Goal: Task Accomplishment & Management: Complete application form

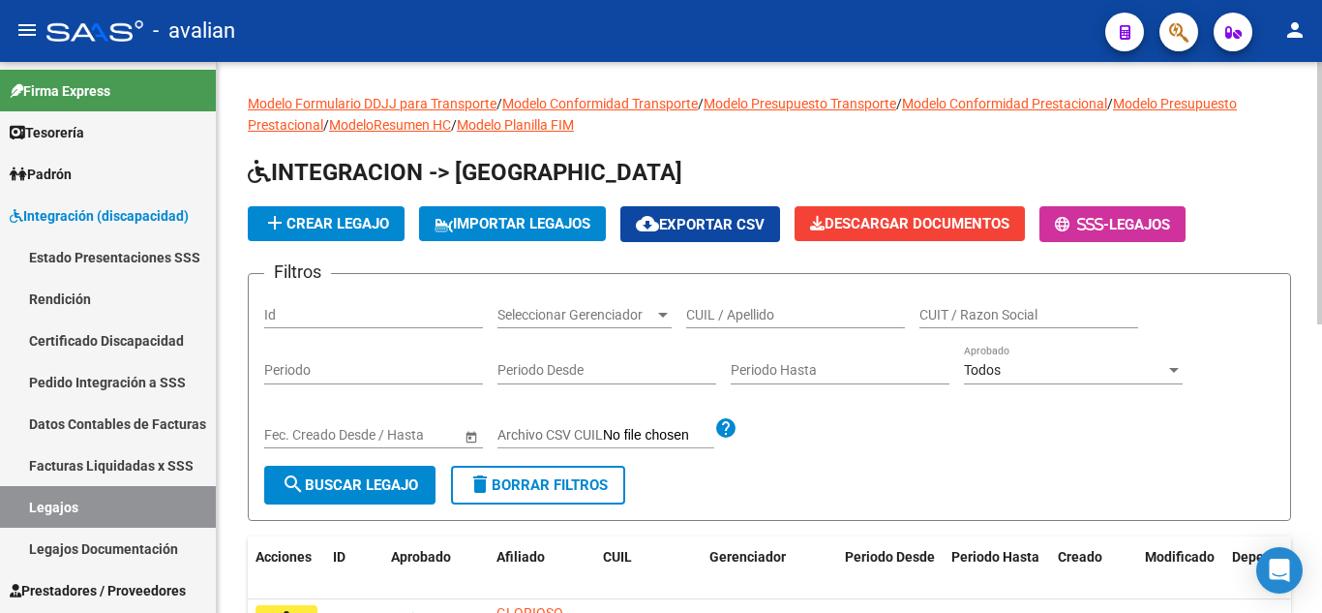
scroll to position [97, 0]
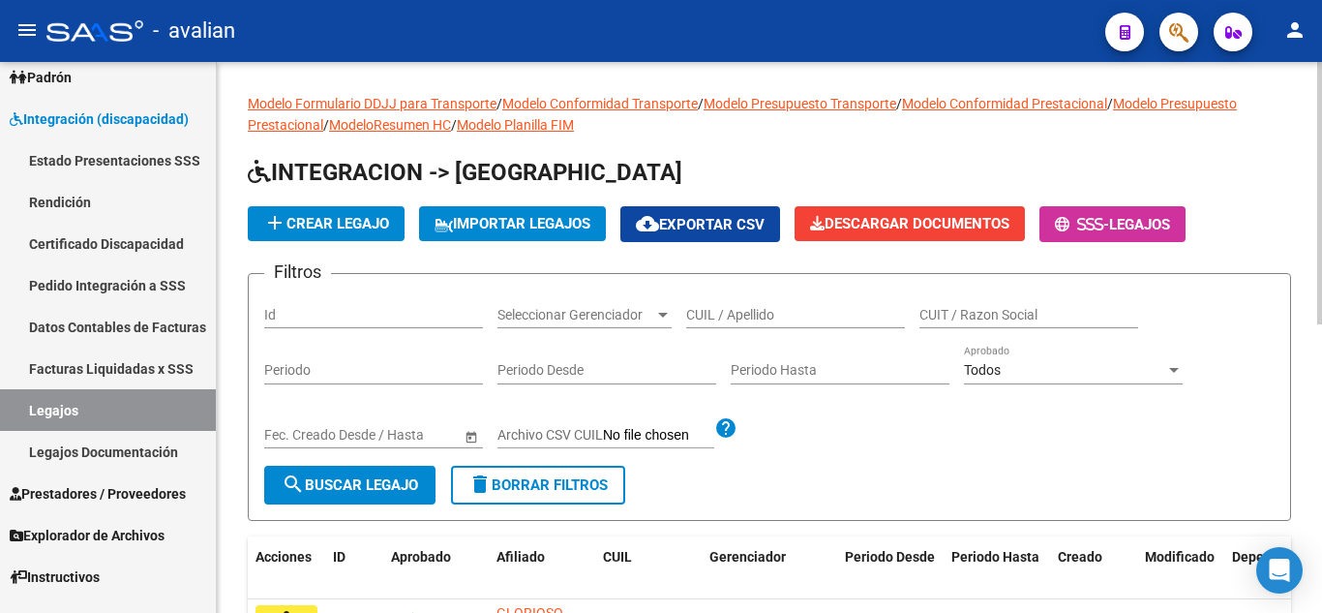
click at [742, 315] on input "CUIL / Apellido" at bounding box center [795, 315] width 219 height 16
paste input "27595113674"
type input "27595113674"
click at [373, 500] on button "search Buscar Legajo" at bounding box center [349, 485] width 171 height 39
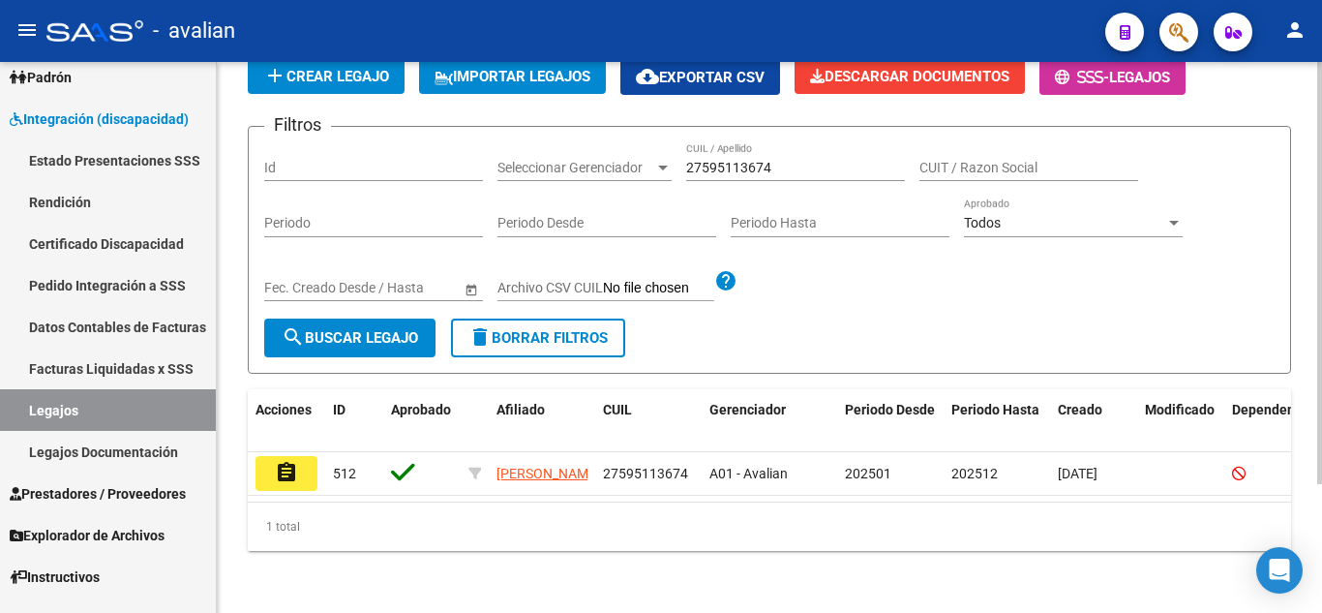
scroll to position [168, 0]
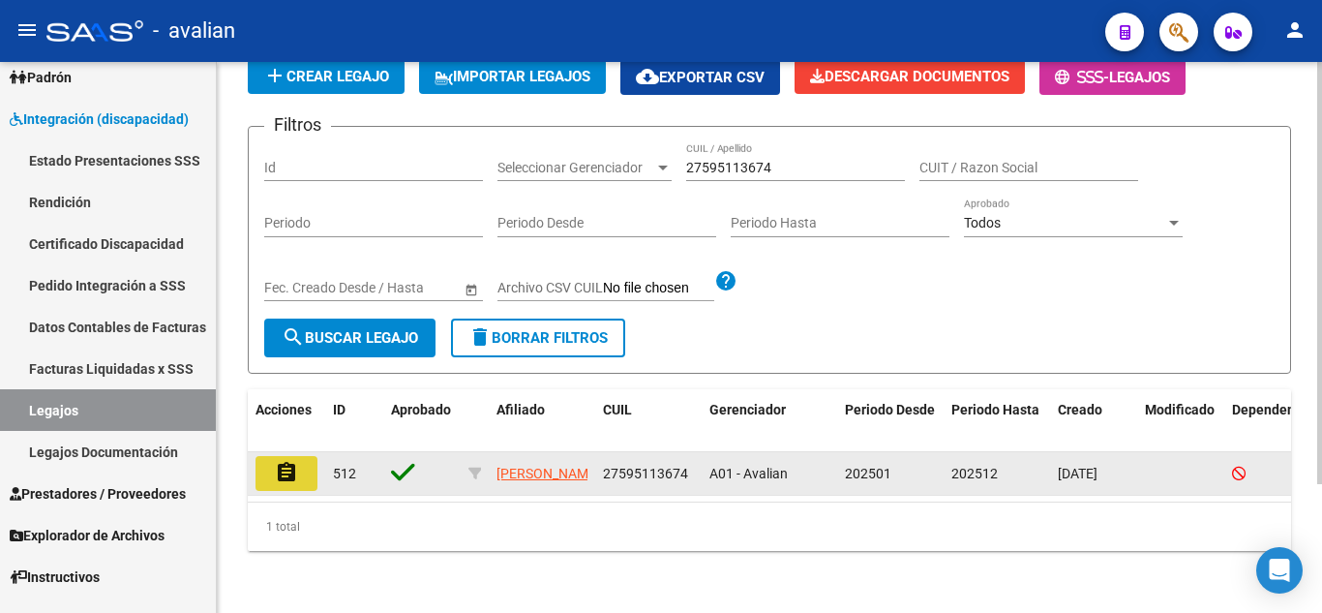
click at [295, 461] on mat-icon "assignment" at bounding box center [286, 472] width 23 height 23
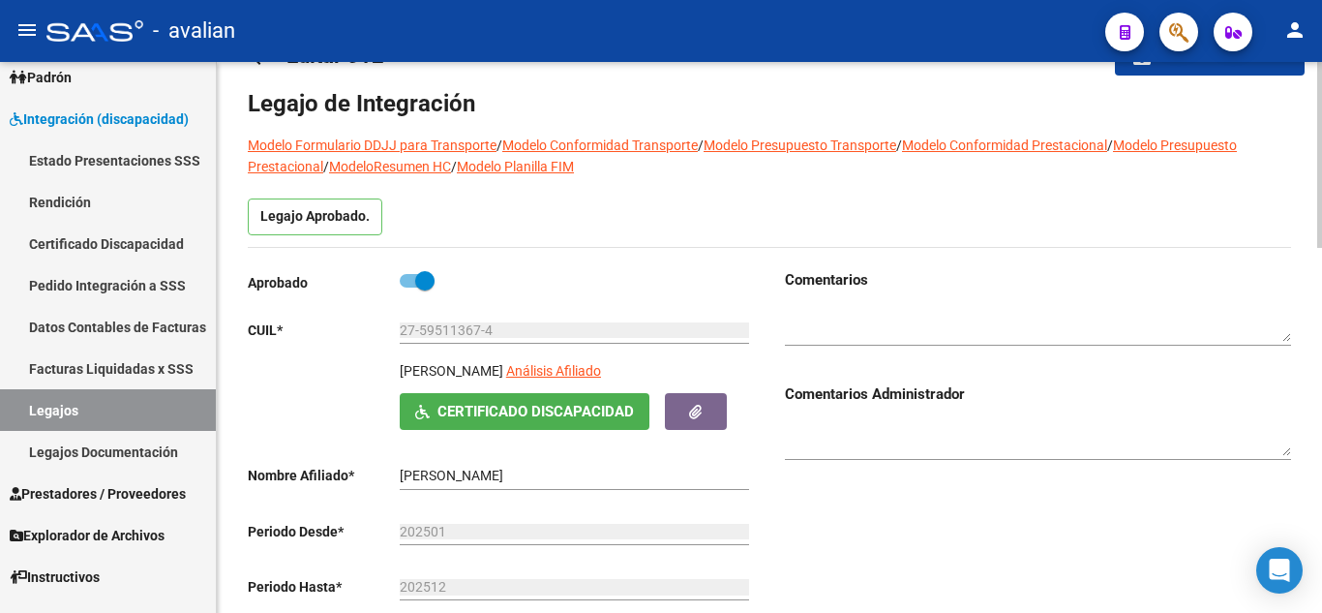
scroll to position [97, 0]
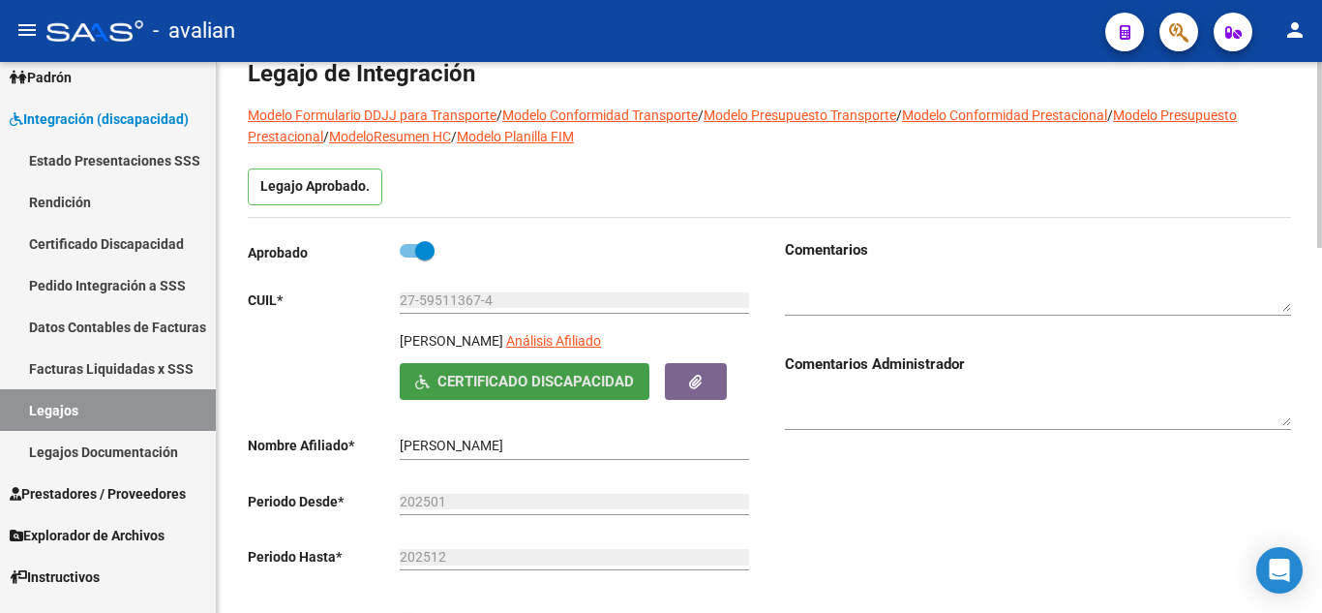
click at [470, 392] on button "Certificado Discapacidad" at bounding box center [525, 381] width 250 height 36
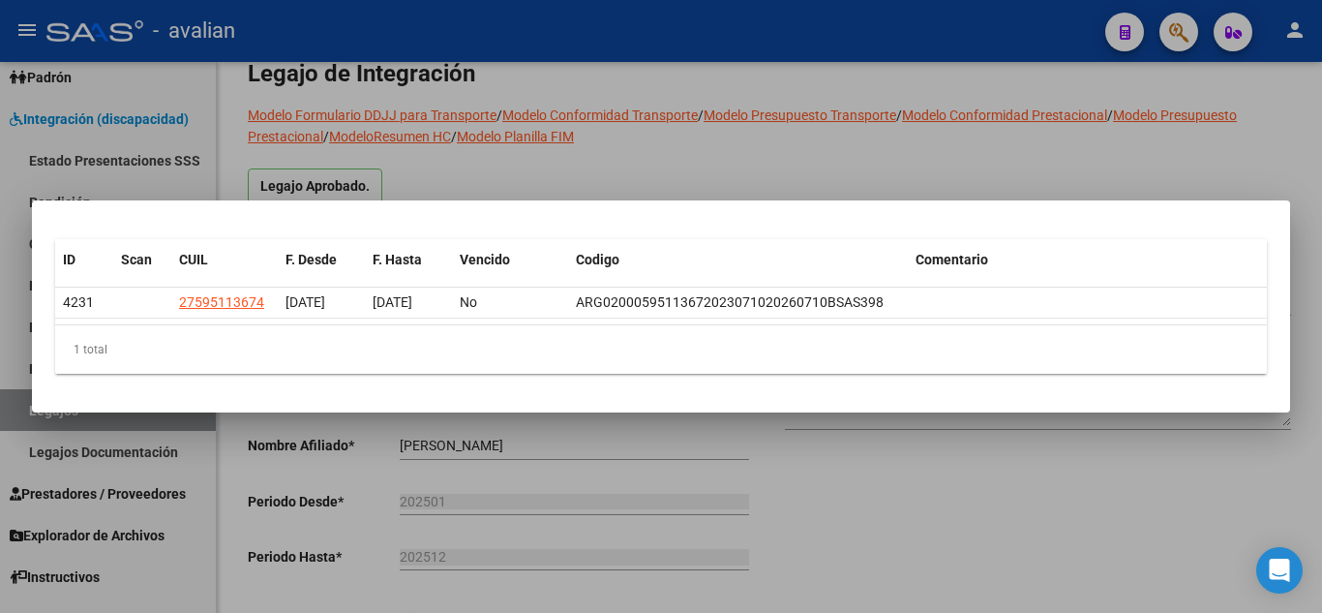
click at [619, 113] on div at bounding box center [661, 306] width 1322 height 613
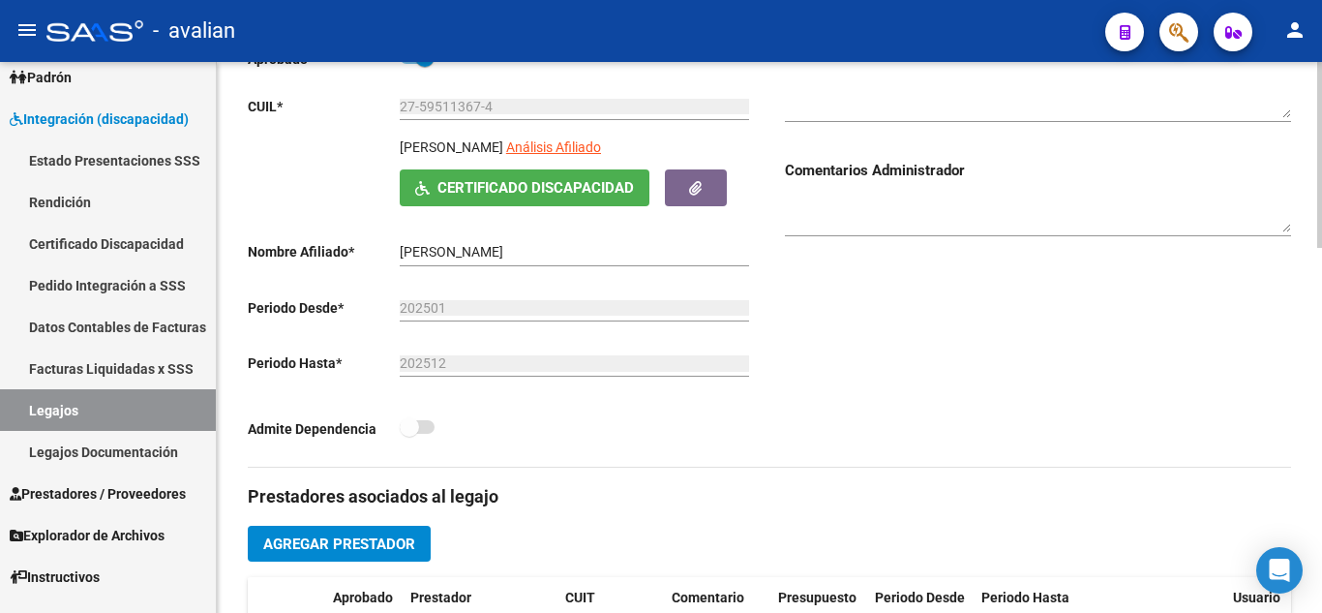
scroll to position [194, 0]
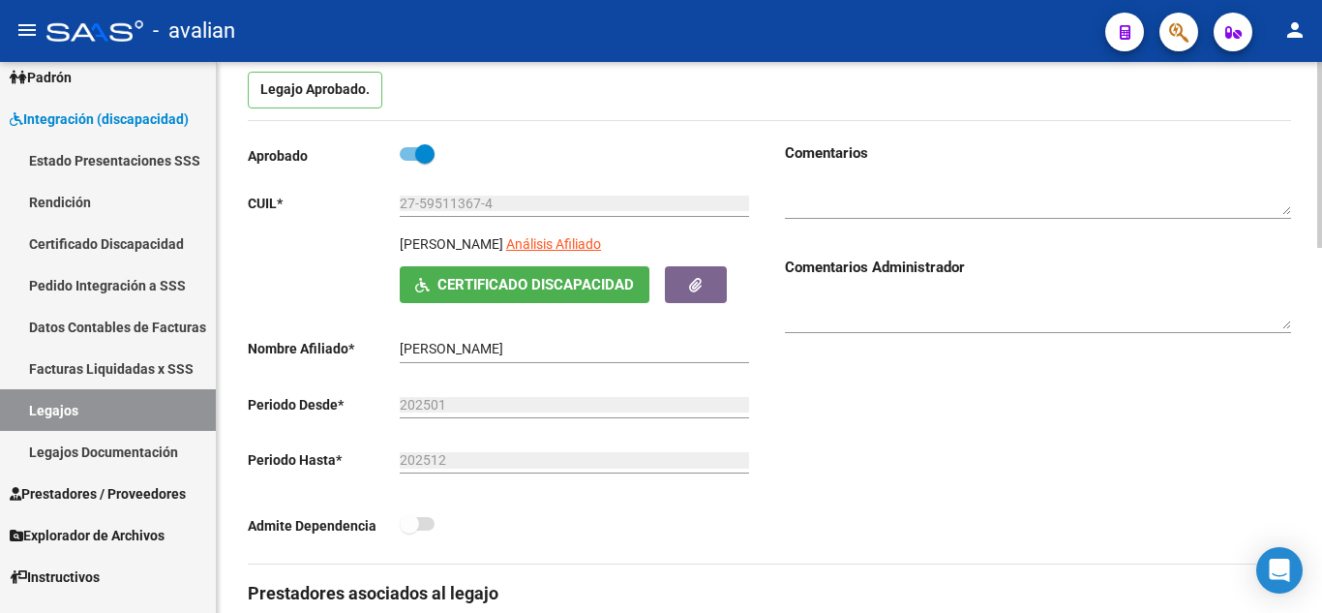
click at [580, 291] on span "Certificado Discapacidad" at bounding box center [536, 285] width 197 height 17
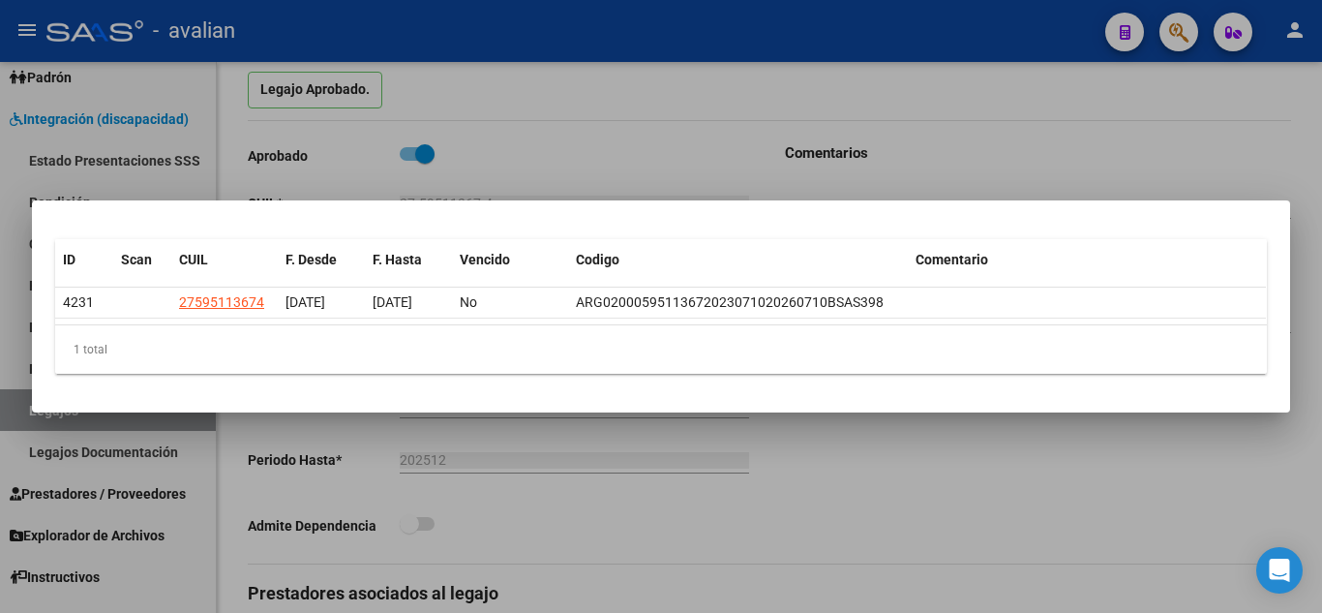
click at [953, 501] on div at bounding box center [661, 306] width 1322 height 613
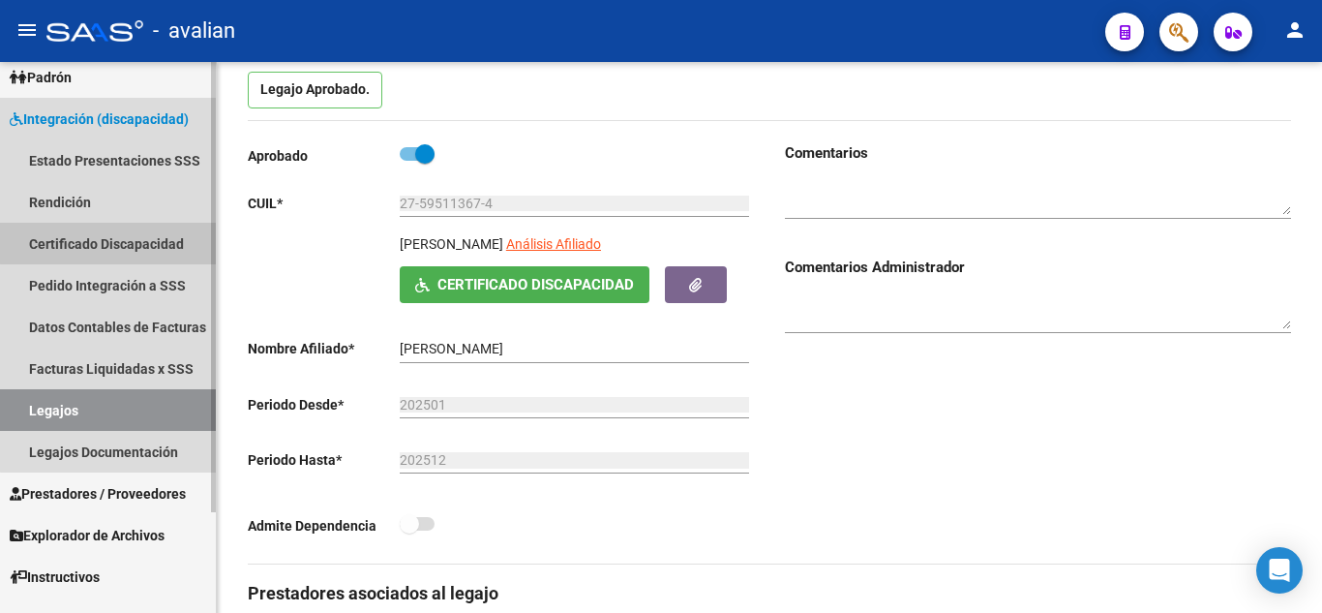
click at [113, 234] on link "Certificado Discapacidad" at bounding box center [108, 244] width 216 height 42
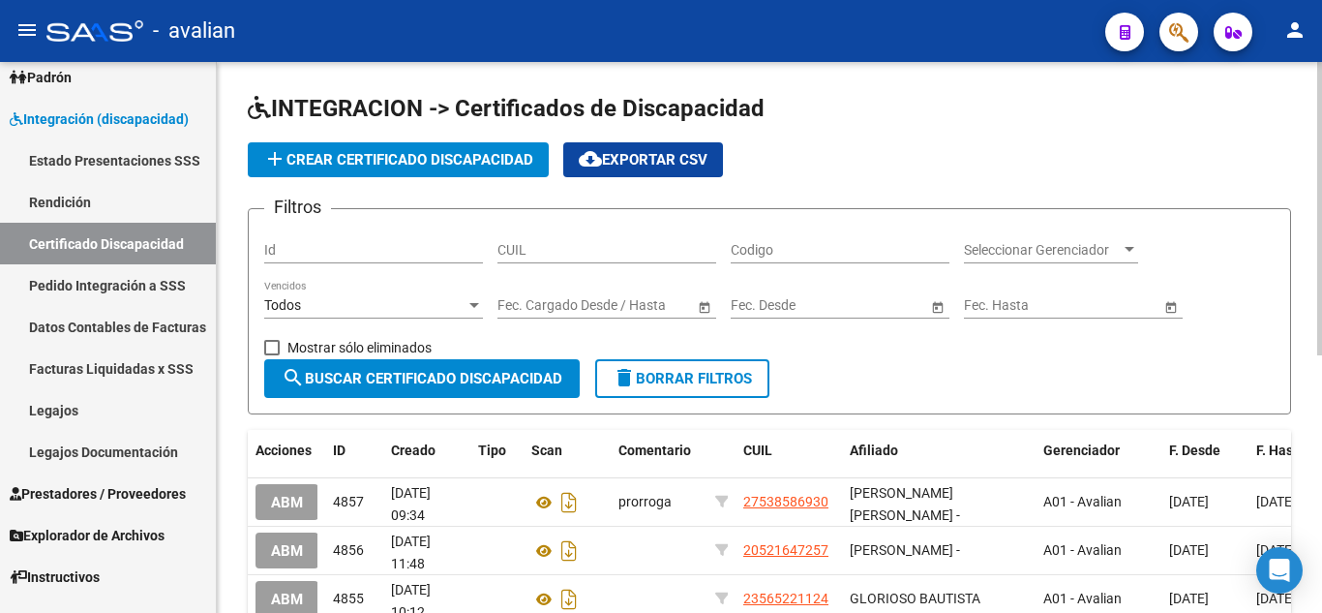
click at [547, 243] on input "CUIL" at bounding box center [607, 250] width 219 height 16
paste input "27-59511367-4"
type input "27-59511367-4"
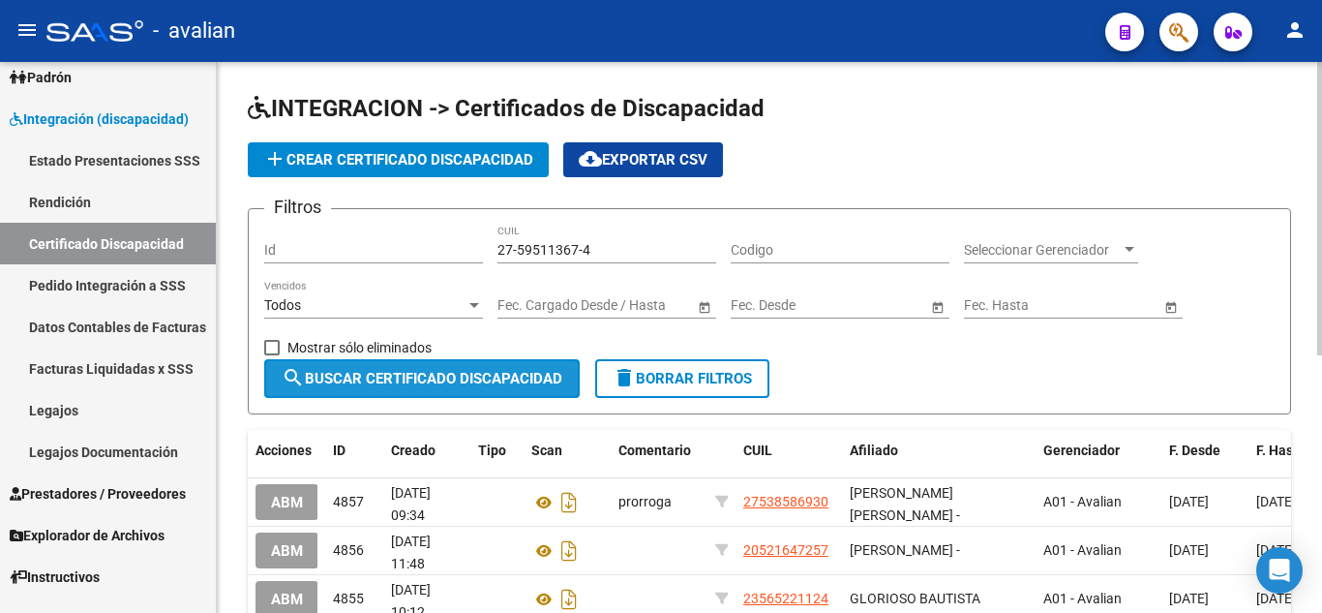
click at [492, 377] on span "search Buscar Certificado Discapacidad" at bounding box center [422, 378] width 281 height 17
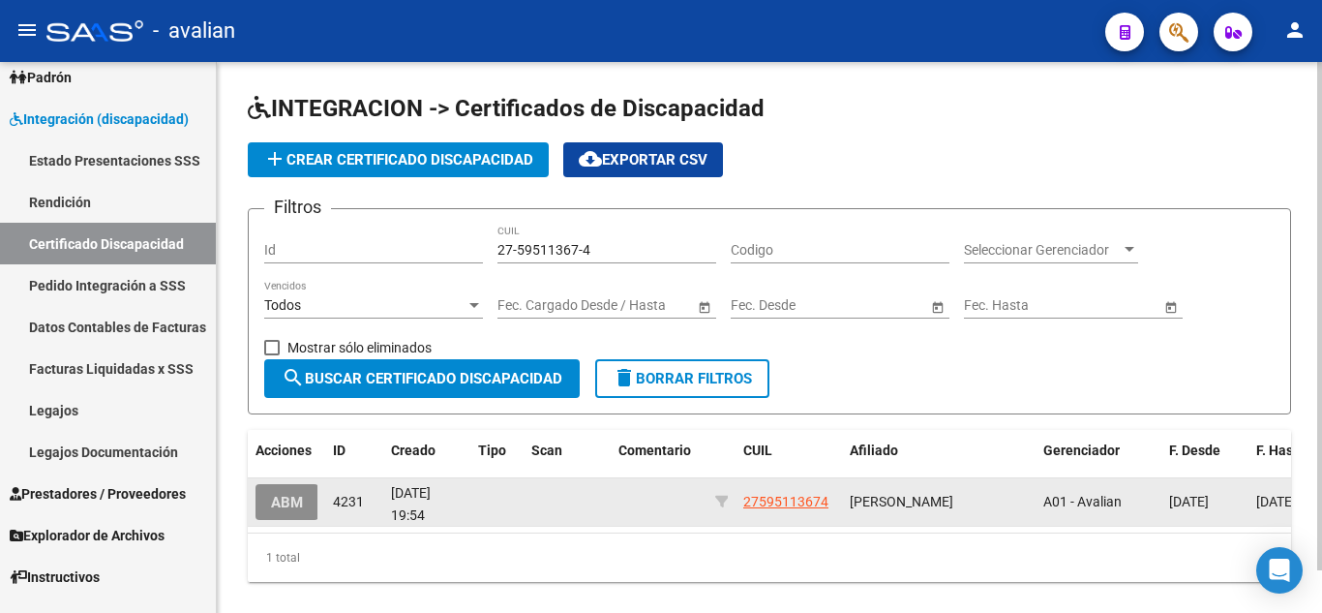
click at [278, 494] on span "ABM" at bounding box center [287, 502] width 32 height 17
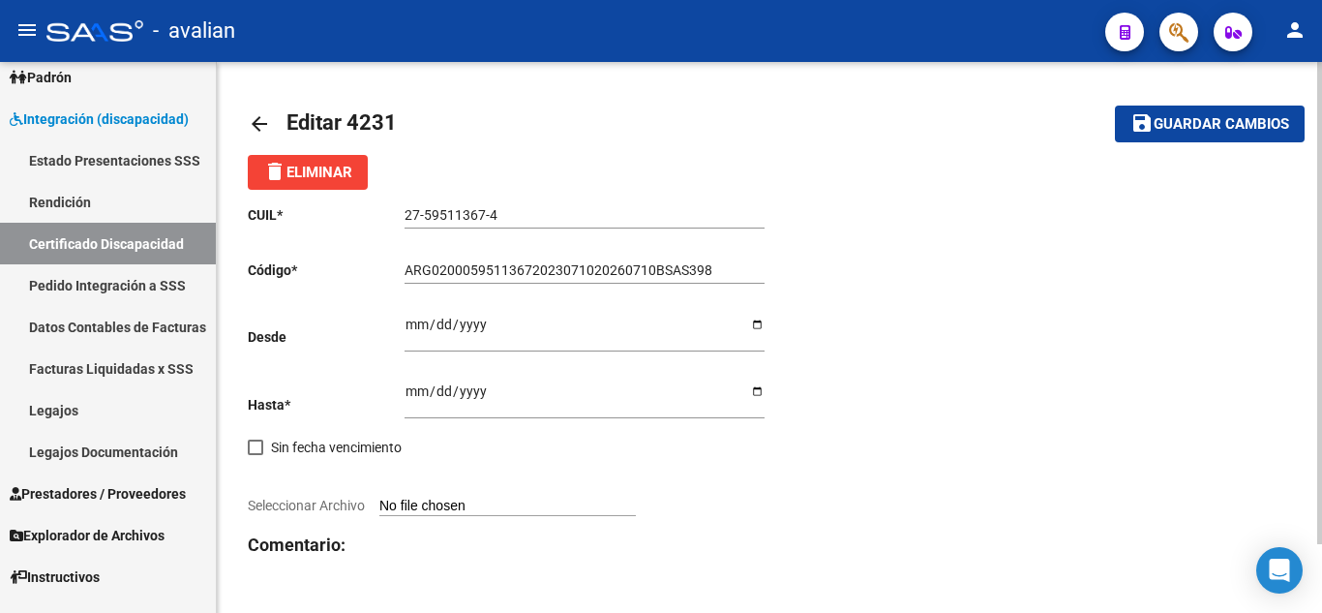
scroll to position [78, 0]
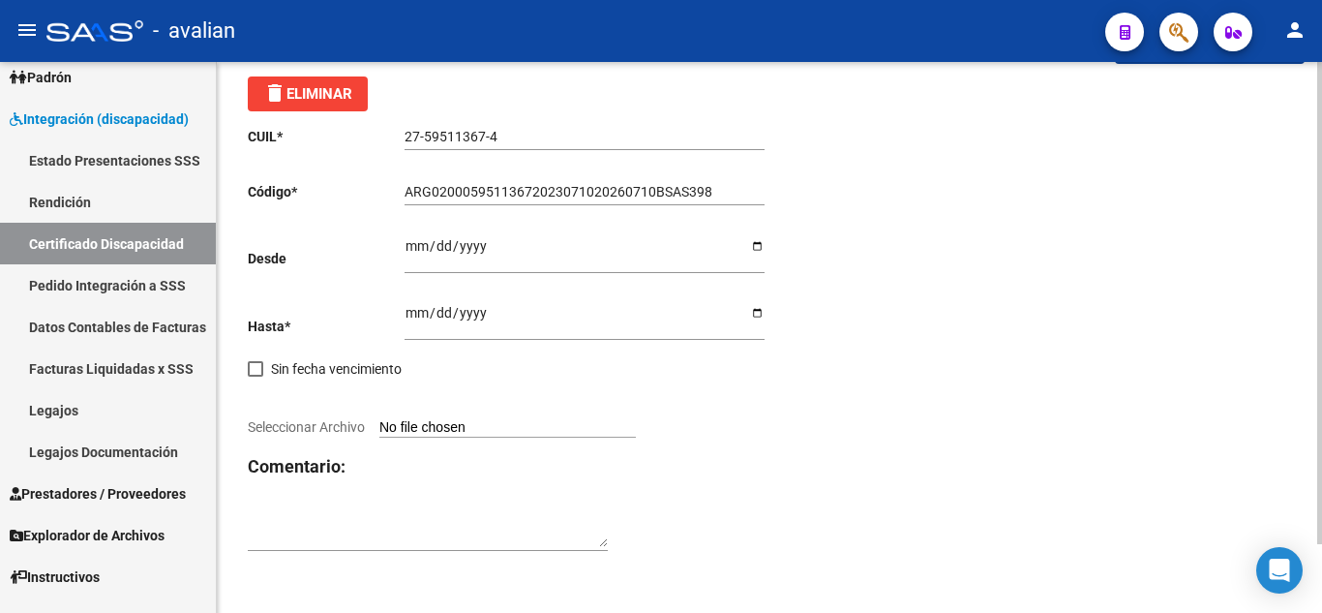
click at [473, 431] on input "Seleccionar Archivo" at bounding box center [507, 428] width 257 height 18
type input "C:\fakepath\CUD.jpg"
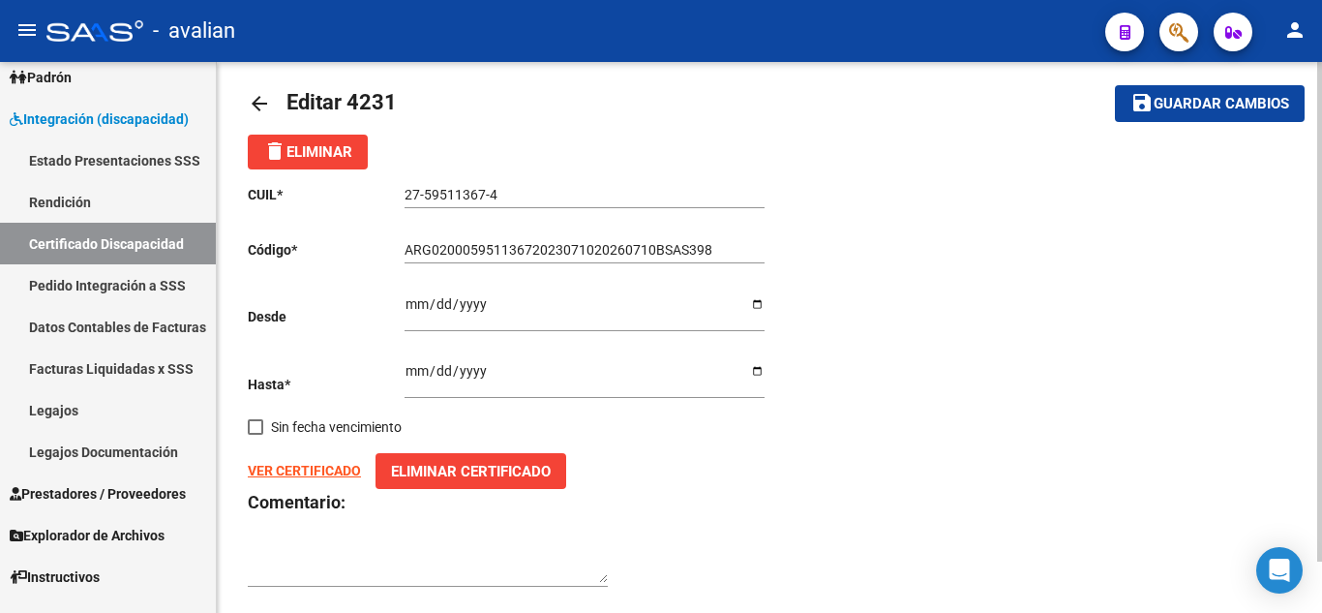
scroll to position [0, 0]
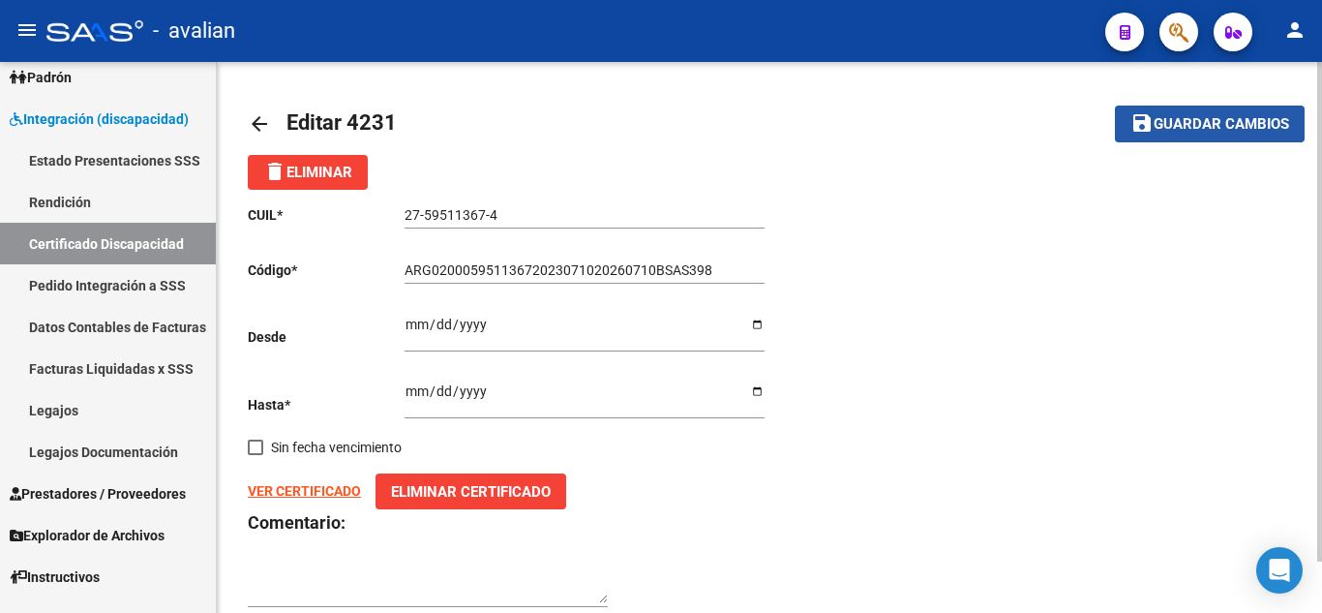
click at [1155, 135] on button "save Guardar cambios" at bounding box center [1210, 124] width 190 height 36
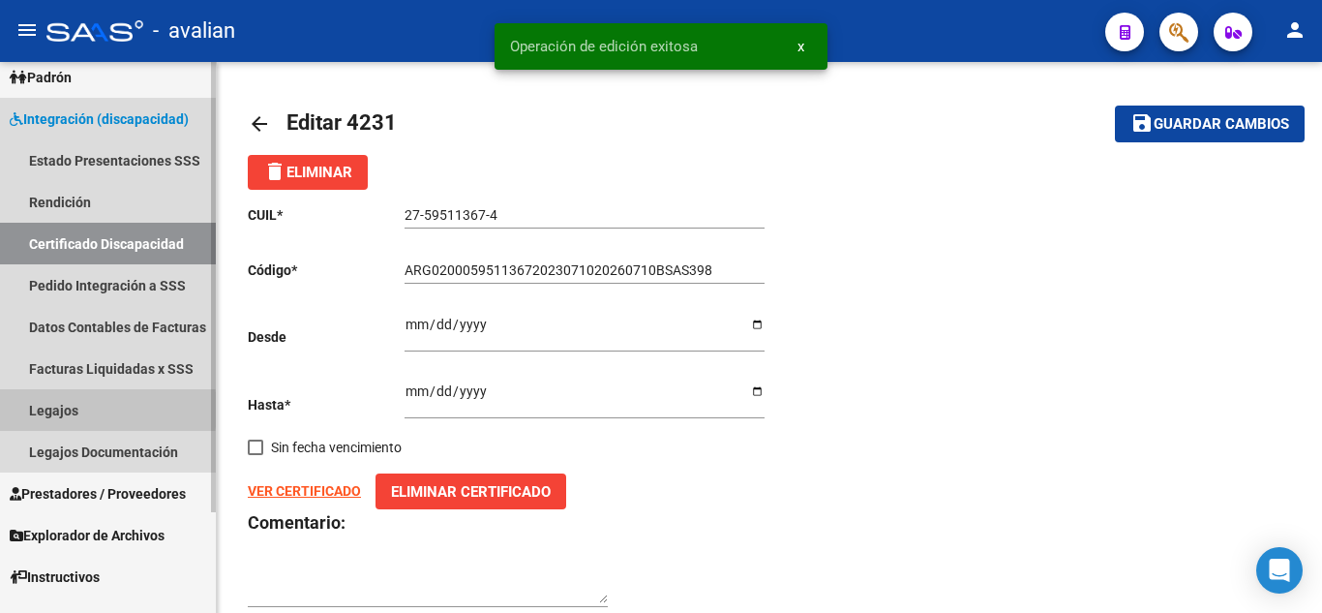
click at [52, 409] on link "Legajos" at bounding box center [108, 410] width 216 height 42
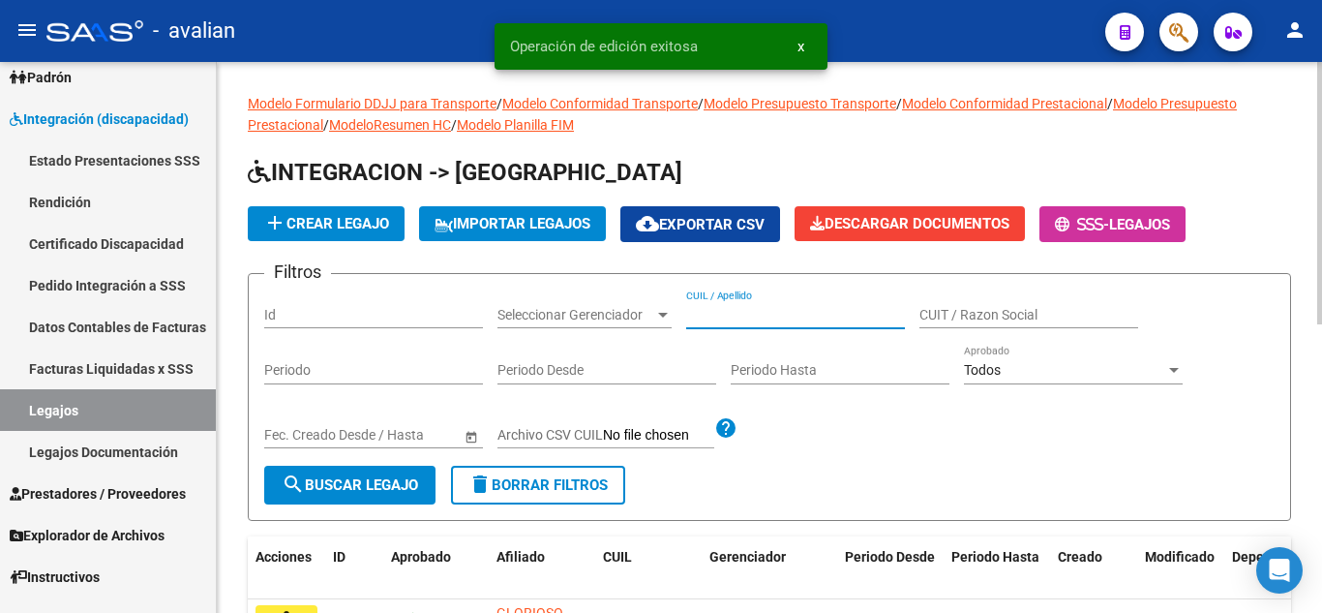
click at [727, 321] on input "CUIL / Apellido" at bounding box center [795, 315] width 219 height 16
paste input "27595113674"
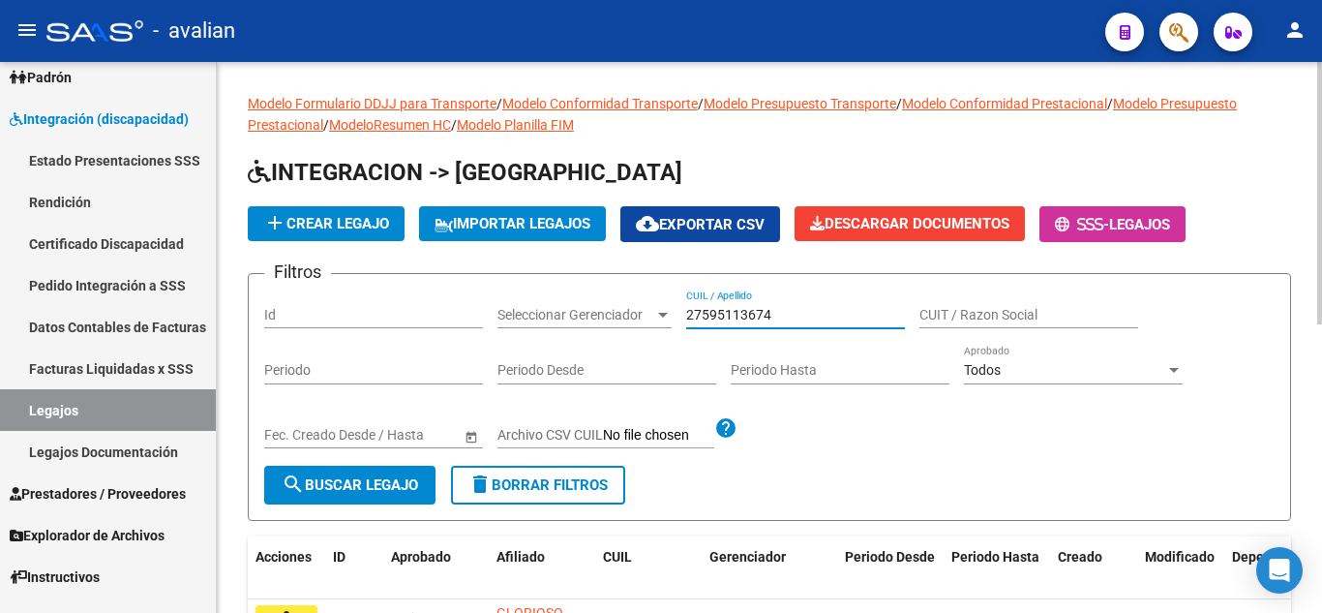
type input "27595113674"
click at [331, 478] on span "search Buscar Legajo" at bounding box center [350, 484] width 136 height 17
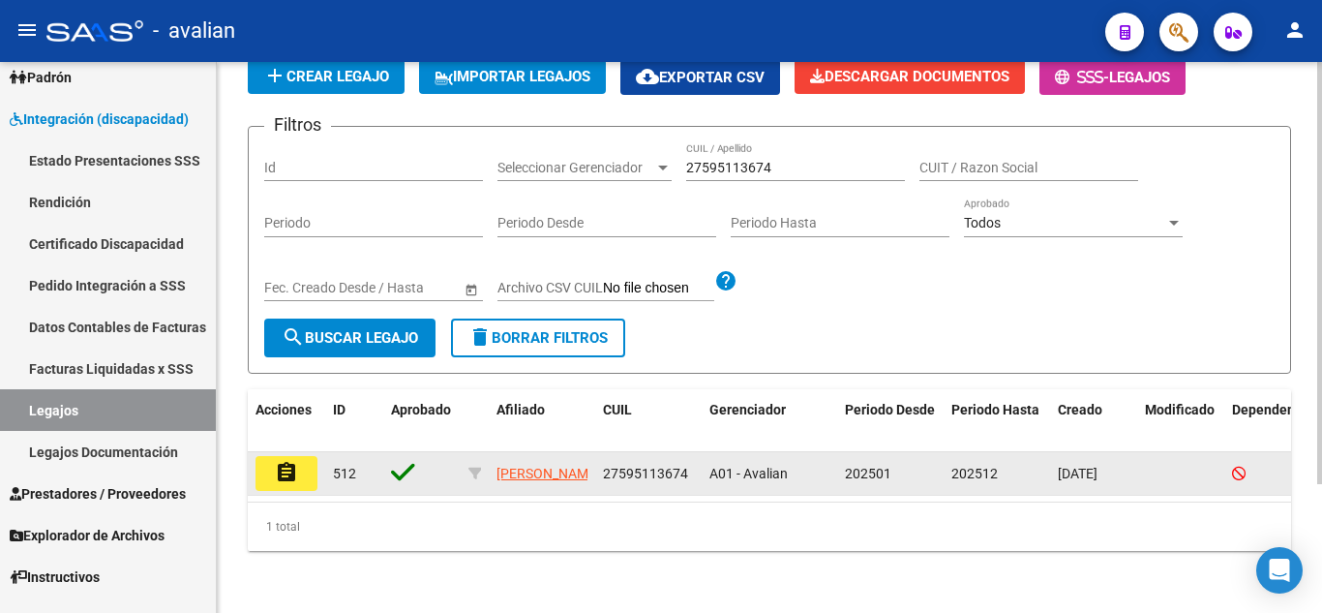
scroll to position [168, 0]
click at [292, 469] on button "assignment" at bounding box center [287, 473] width 62 height 35
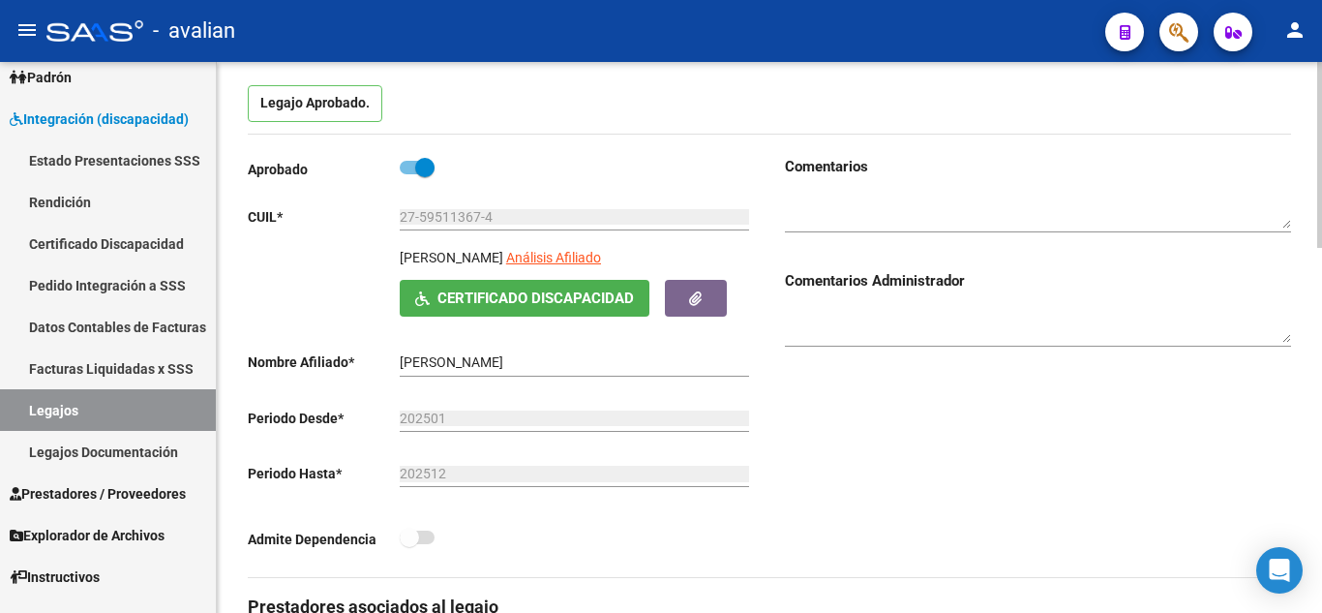
scroll to position [194, 0]
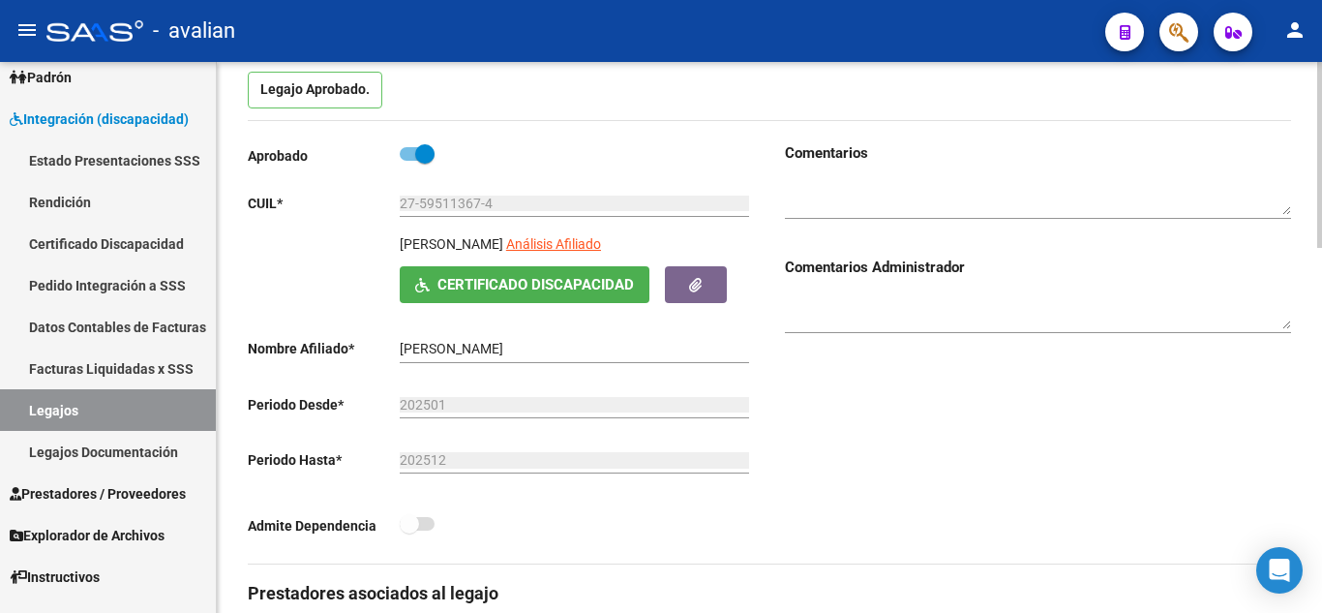
click at [577, 298] on button "Certificado Discapacidad" at bounding box center [525, 284] width 250 height 36
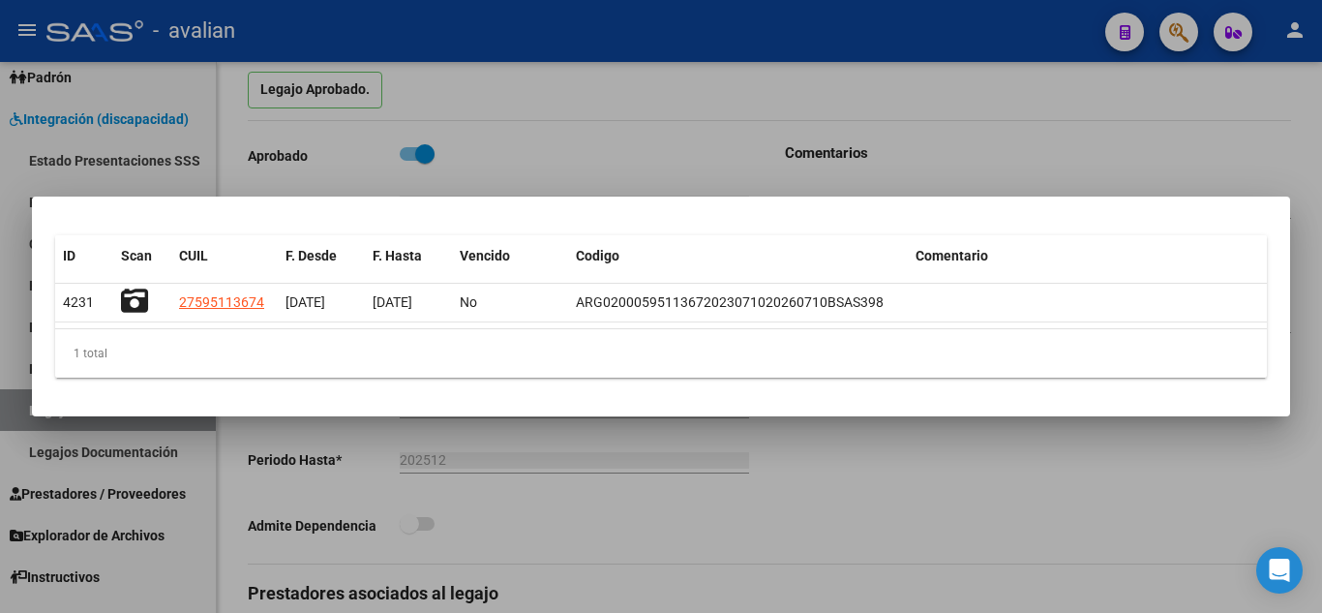
click at [846, 509] on div at bounding box center [661, 306] width 1322 height 613
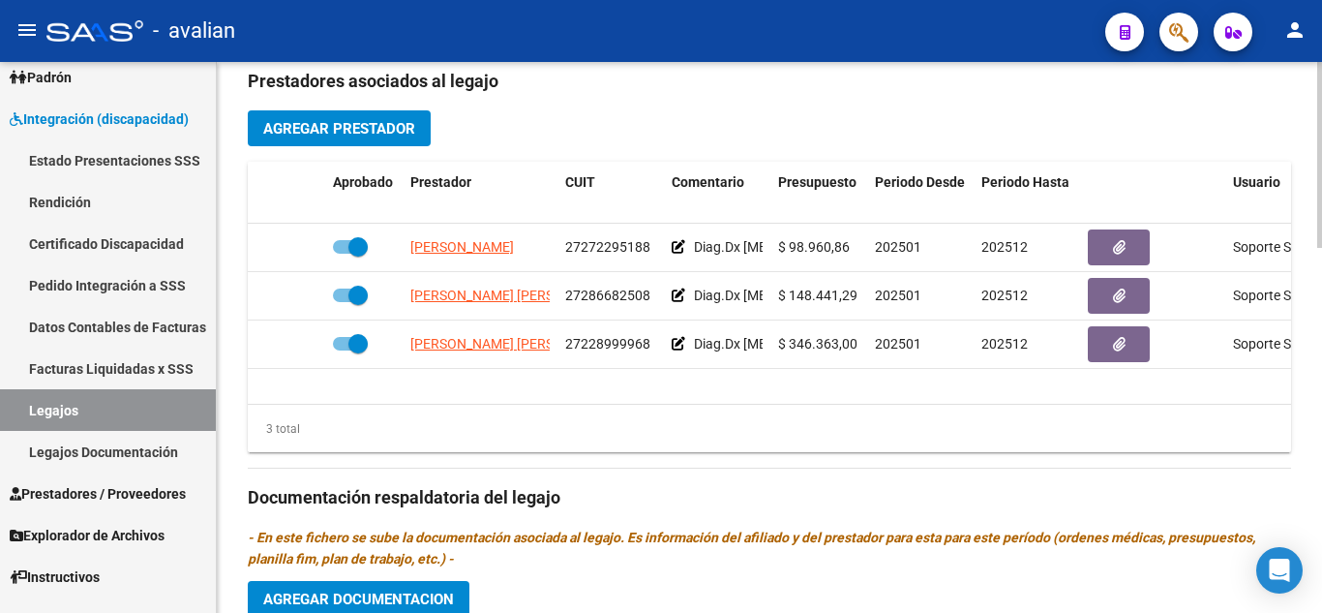
scroll to position [678, 0]
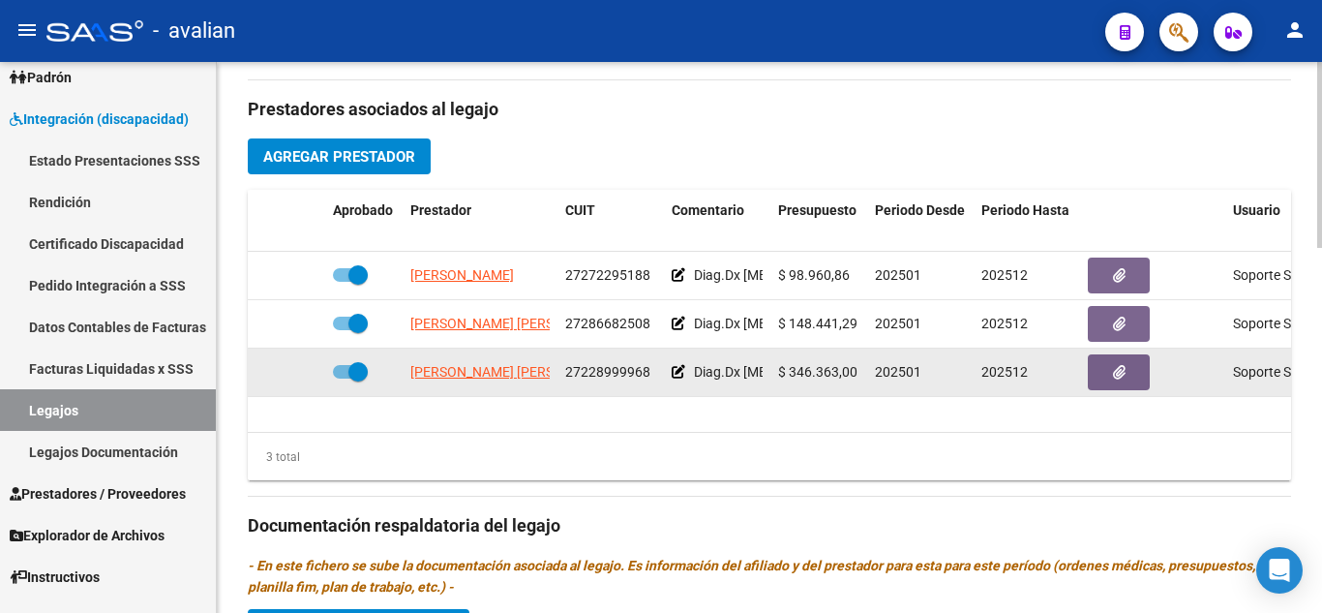
click at [340, 368] on span at bounding box center [350, 372] width 35 height 14
click at [342, 378] on input "checkbox" at bounding box center [342, 378] width 1 height 1
checkbox input "false"
click at [264, 369] on icon at bounding box center [262, 372] width 12 height 14
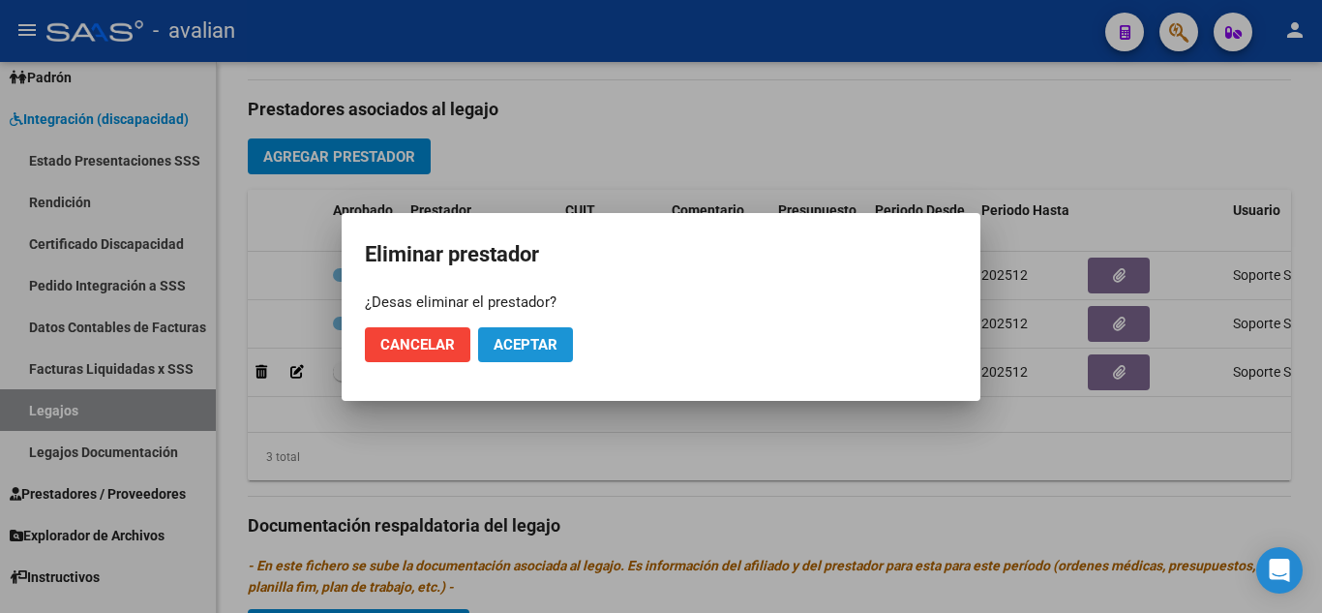
click at [519, 355] on button "Aceptar" at bounding box center [525, 344] width 95 height 35
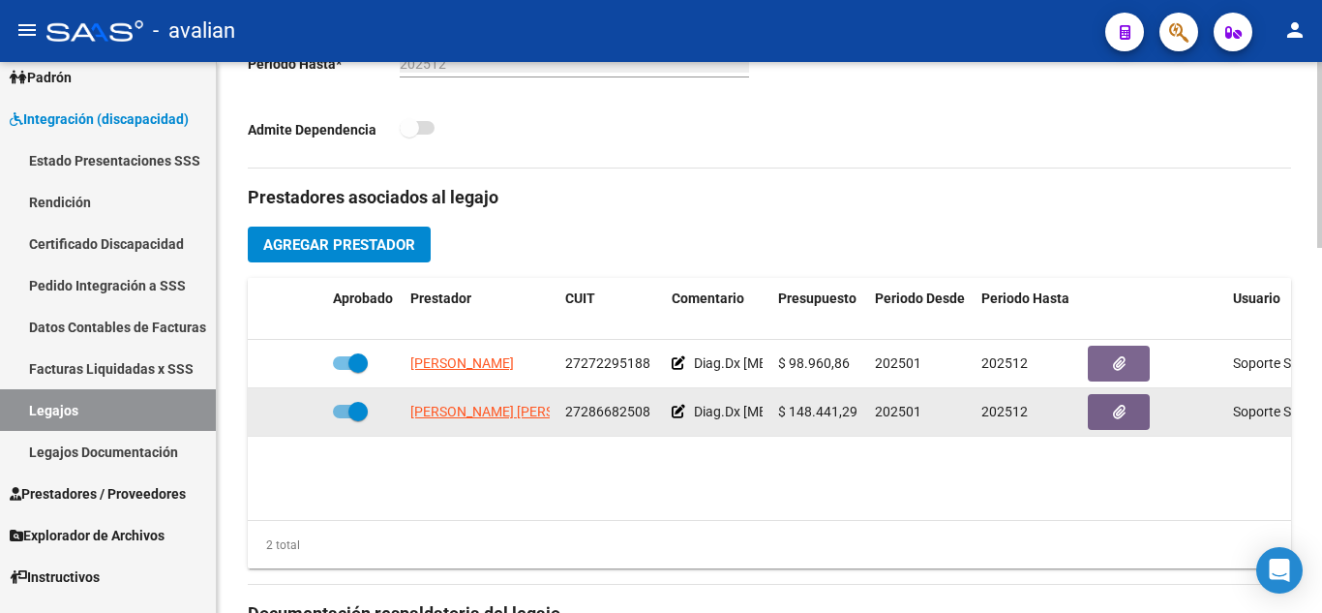
scroll to position [595, 0]
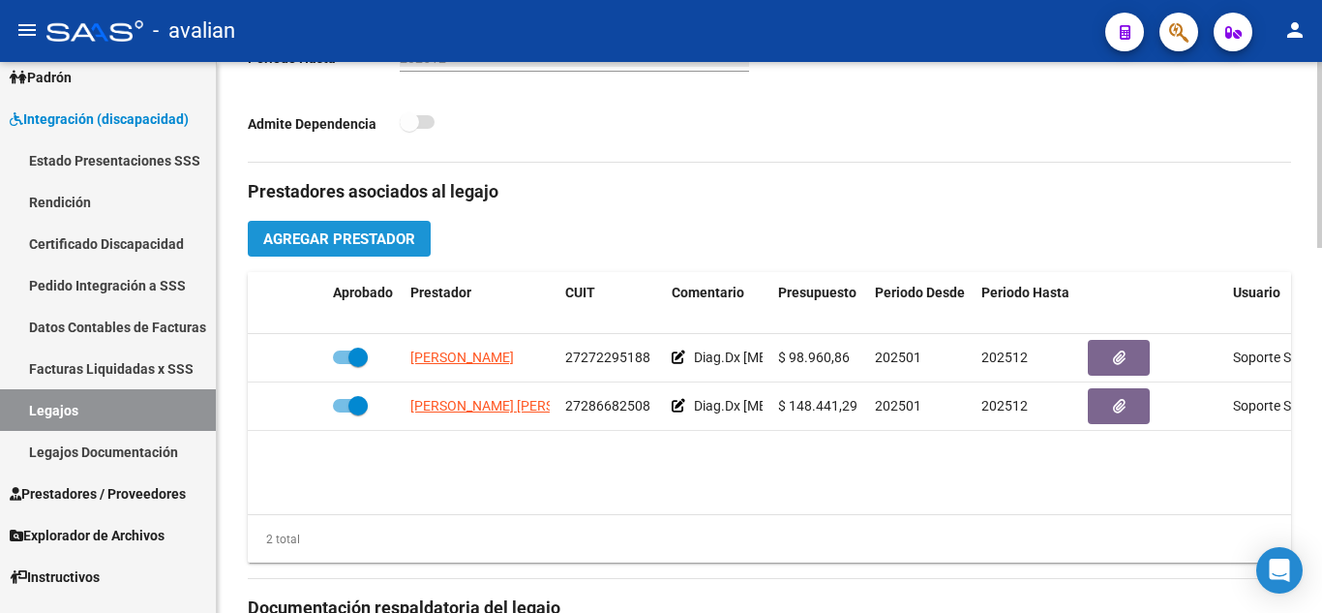
click at [286, 234] on span "Agregar Prestador" at bounding box center [339, 238] width 152 height 17
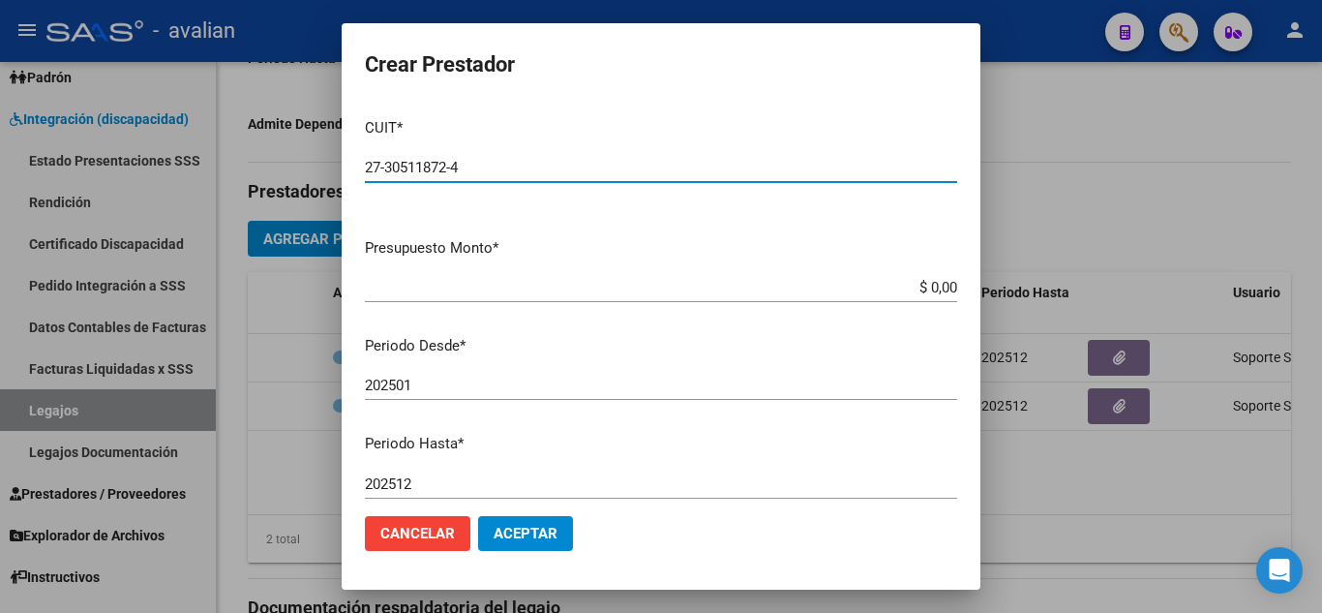
type input "27-30511872-4"
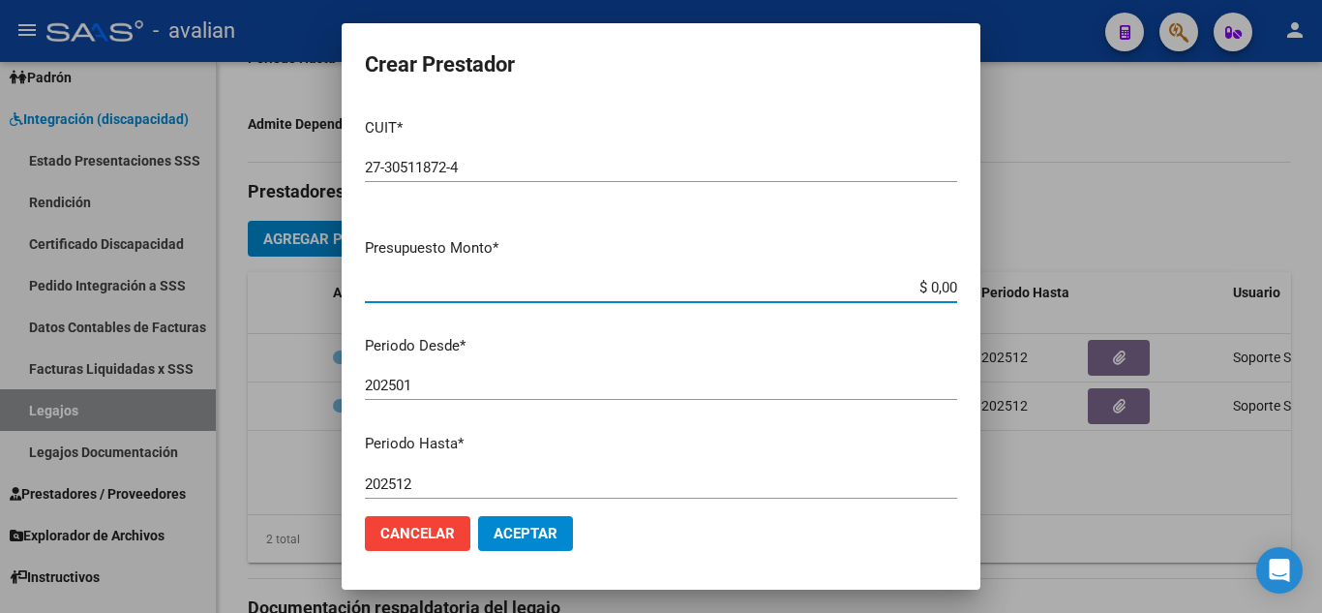
drag, startPoint x: 917, startPoint y: 287, endPoint x: 960, endPoint y: 294, distance: 44.2
click at [960, 294] on mat-dialog-content "CUIT * 27-30511872-4 Ingresar CUIT ARCA Padrón Presupuesto Monto * $ 0,00 Ingre…" at bounding box center [661, 302] width 639 height 398
paste input "98.964,88"
type input "$ 98.964,88"
click at [855, 344] on p "Periodo Desde *" at bounding box center [661, 346] width 592 height 22
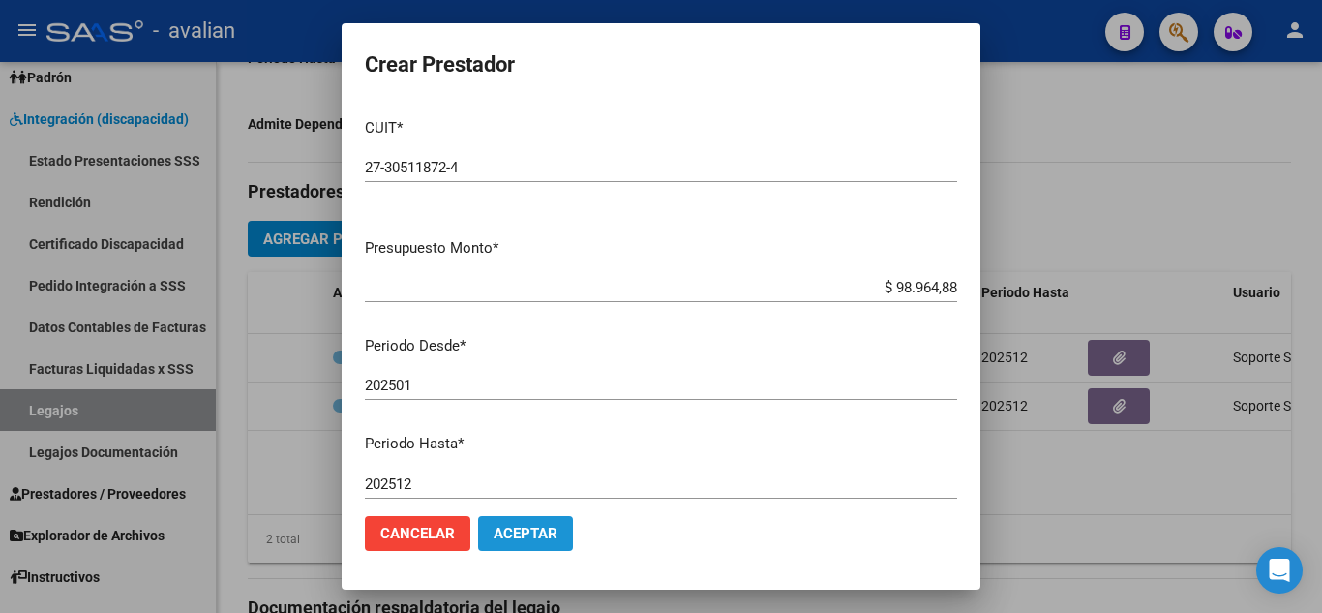
click at [529, 535] on span "Aceptar" at bounding box center [526, 533] width 64 height 17
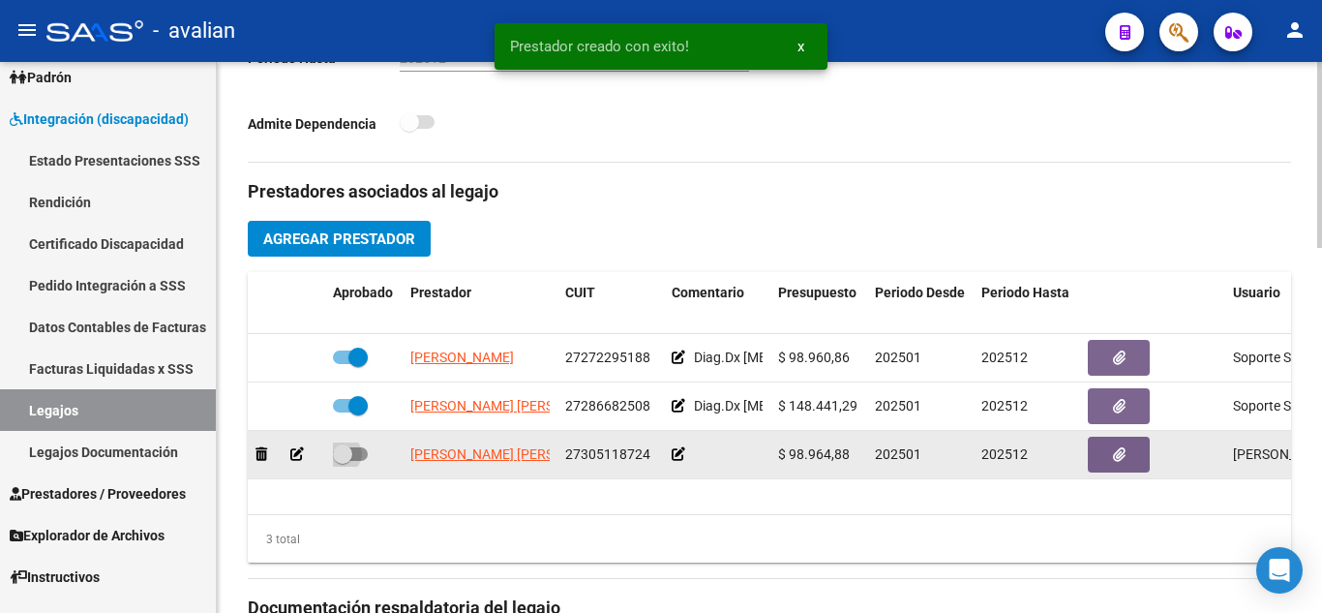
click at [364, 455] on span at bounding box center [350, 454] width 35 height 14
click at [343, 461] on input "checkbox" at bounding box center [342, 461] width 1 height 1
checkbox input "true"
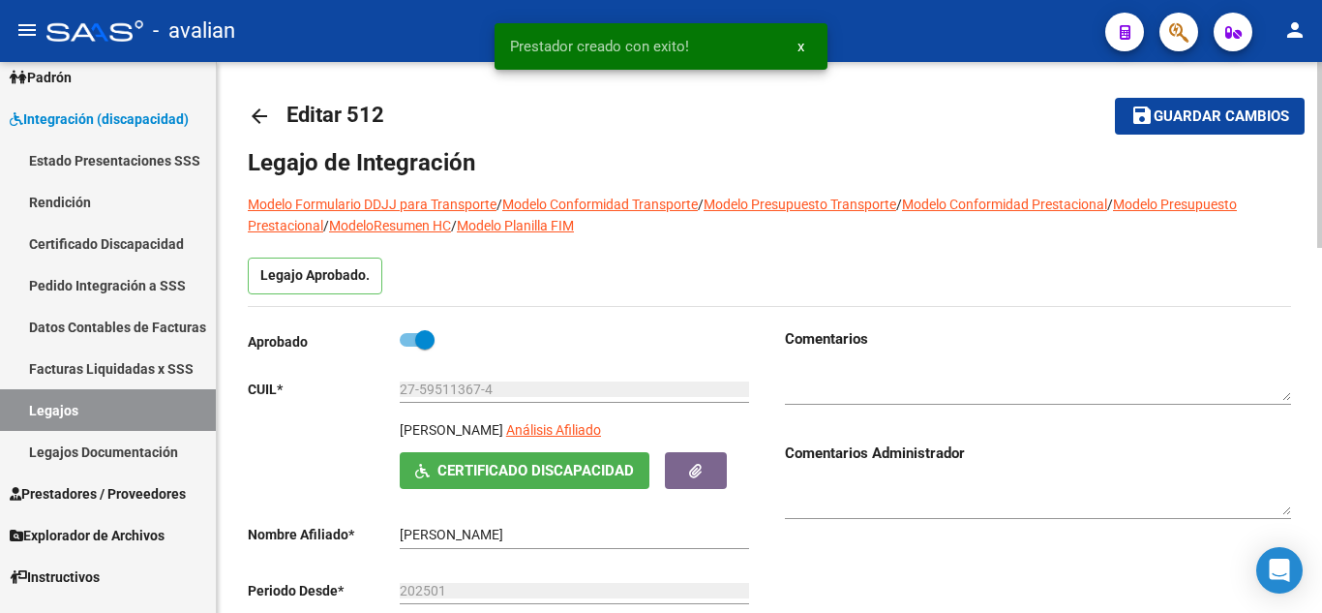
scroll to position [0, 0]
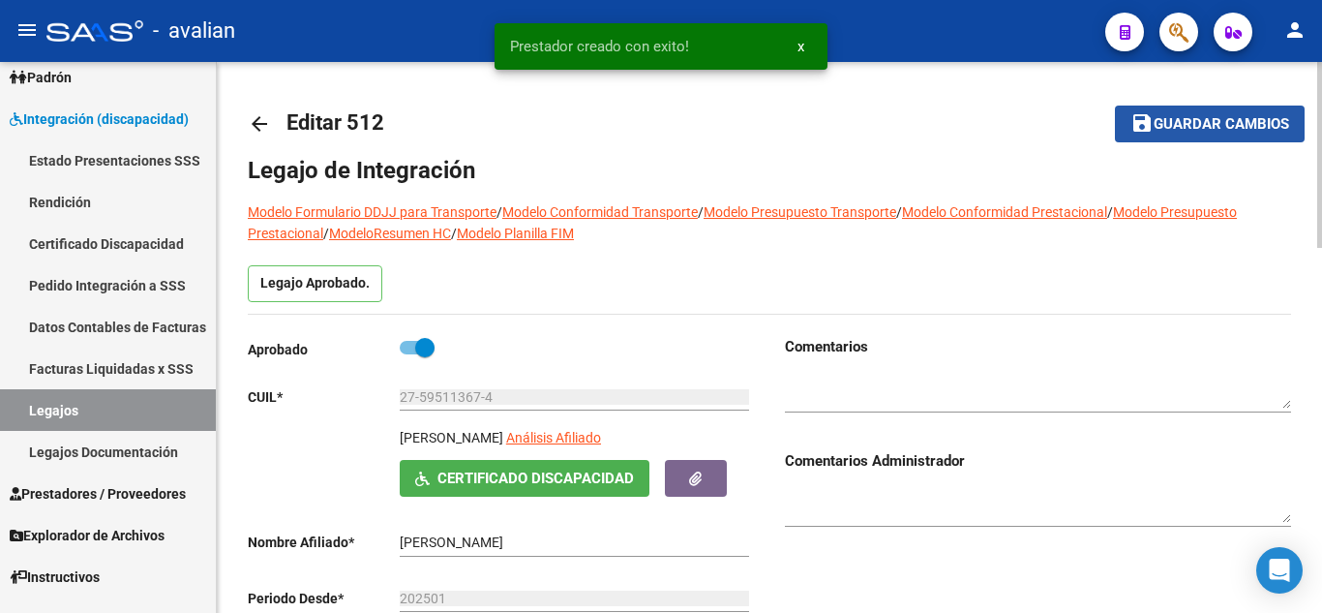
click at [1200, 120] on span "Guardar cambios" at bounding box center [1222, 124] width 136 height 17
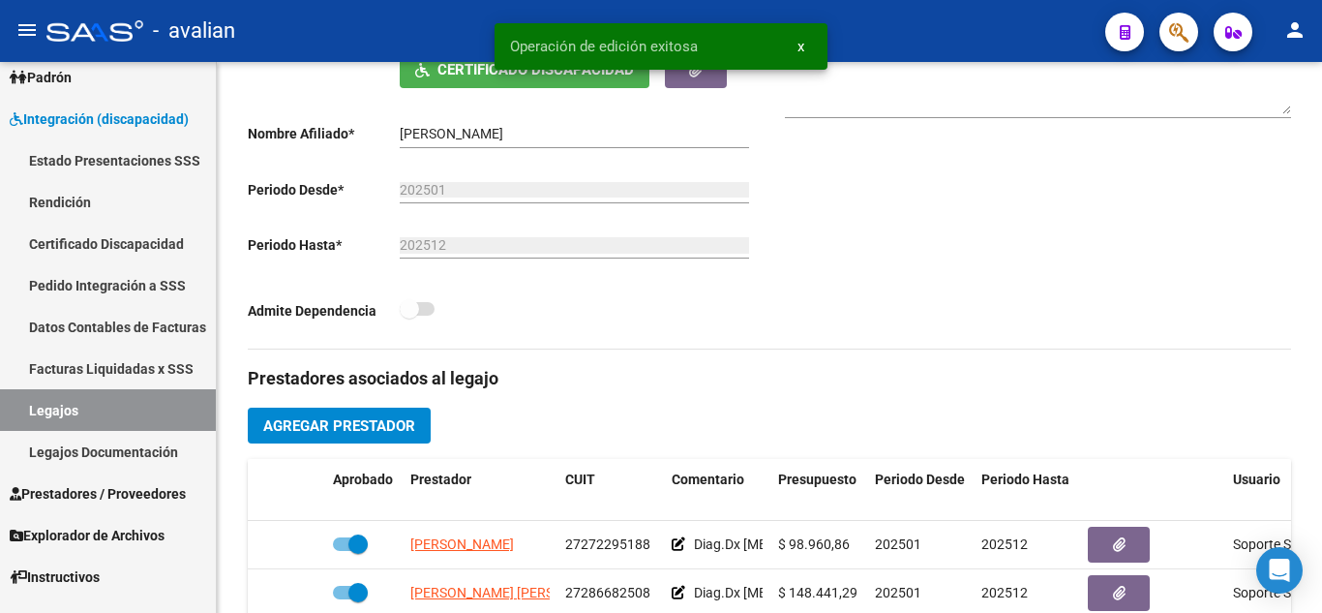
scroll to position [402, 0]
